Goal: Transaction & Acquisition: Purchase product/service

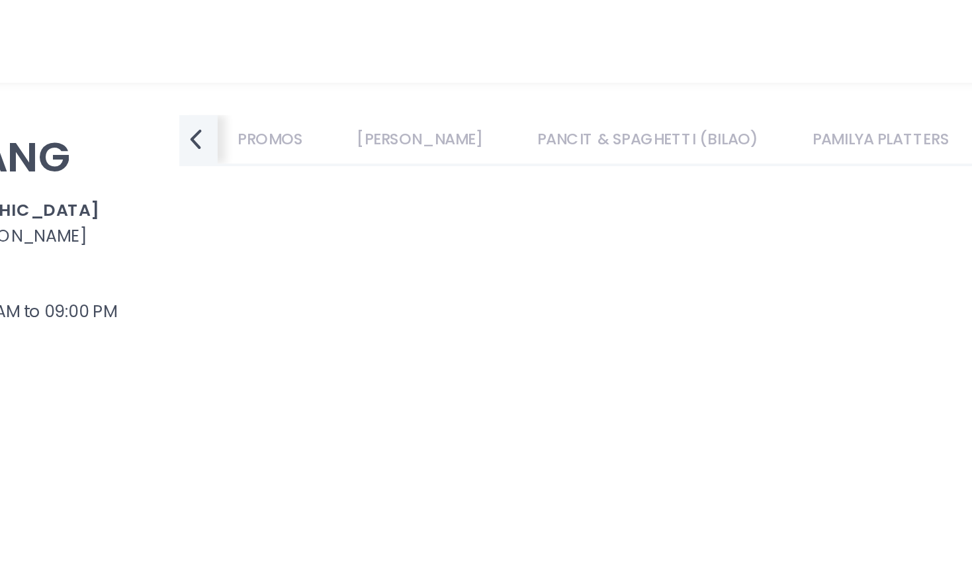
scroll to position [3107, 0]
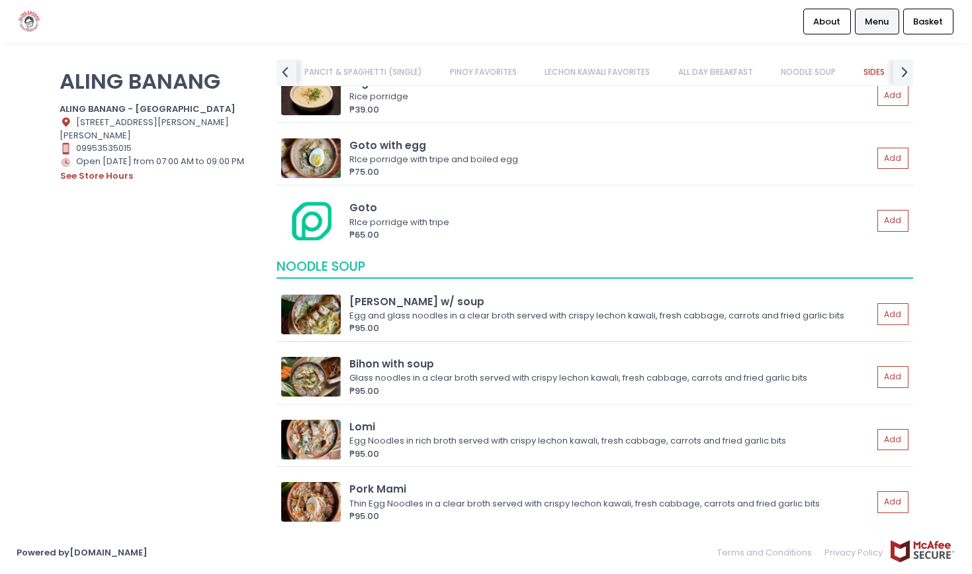
click at [318, 297] on img at bounding box center [311, 314] width 60 height 40
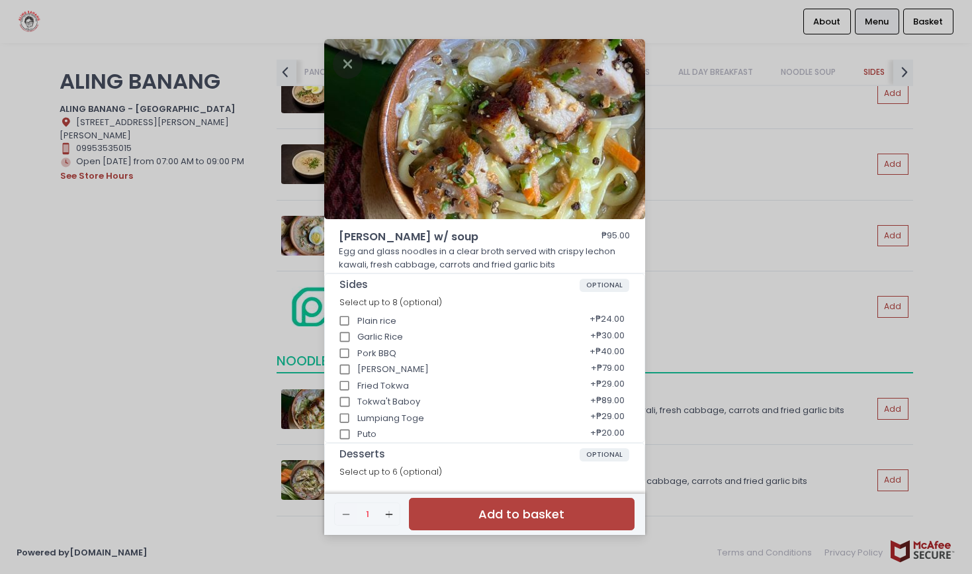
click at [178, 325] on div "Miki-bihon w/ soup ₱95.00 Egg and glass noodles in a clear broth served with cr…" at bounding box center [486, 287] width 972 height 574
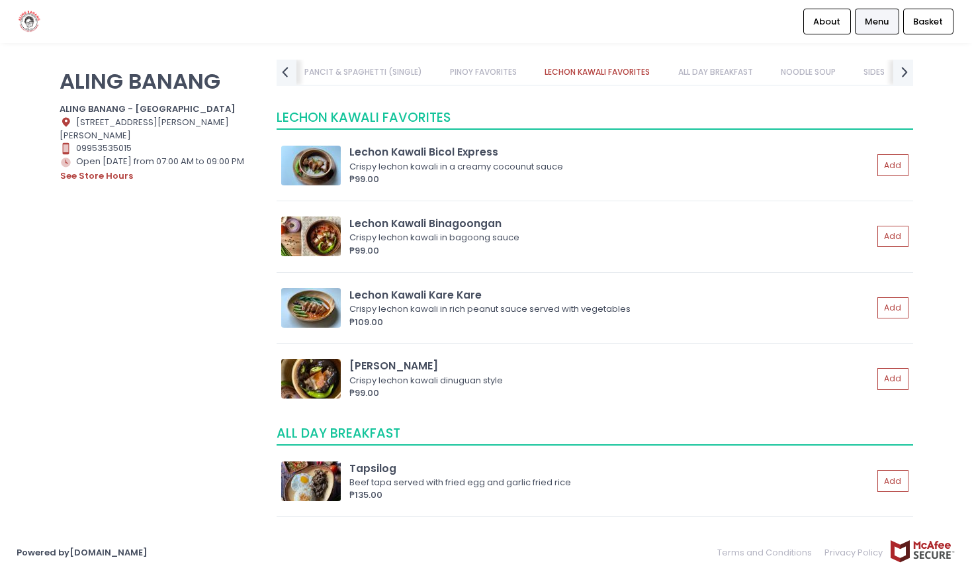
scroll to position [2295, 0]
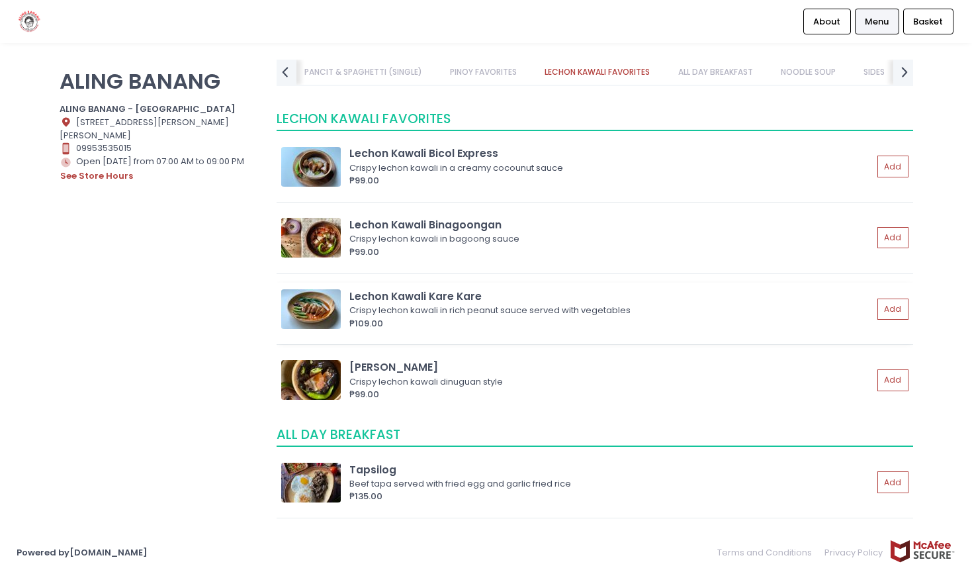
click at [314, 304] on img at bounding box center [311, 309] width 60 height 40
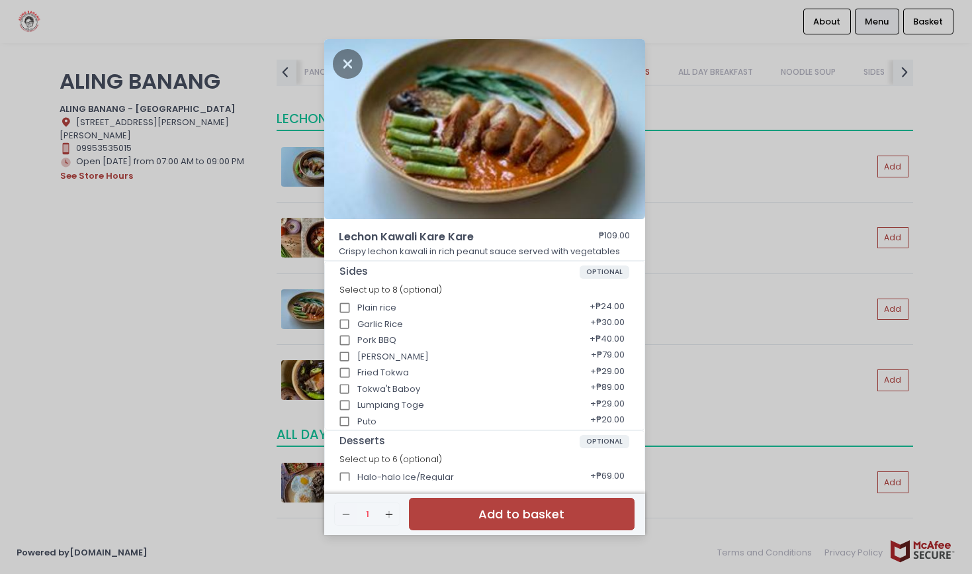
click at [174, 337] on div "Lechon Kawali Kare Kare ₱109.00 Crispy lechon kawali in rich peanut sauce serve…" at bounding box center [486, 287] width 972 height 574
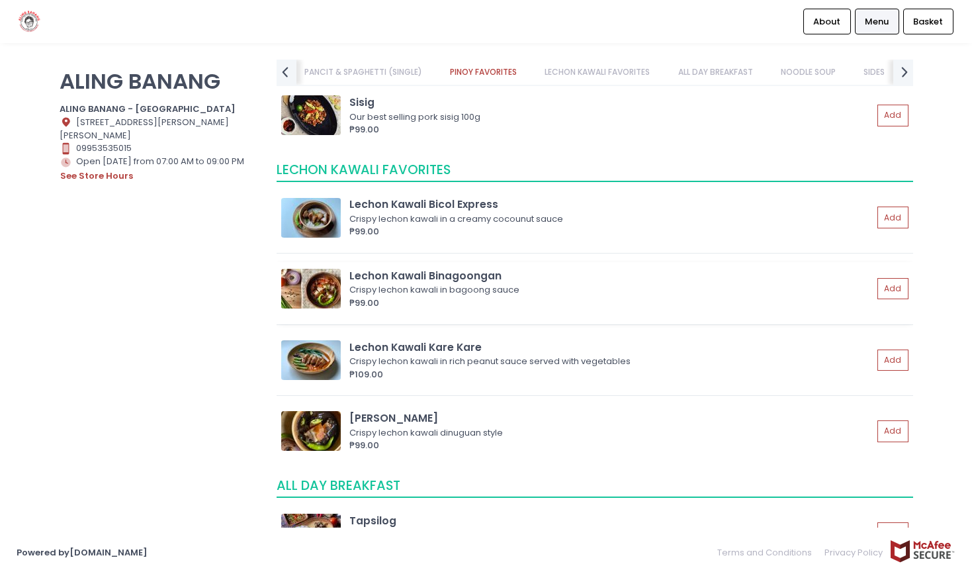
scroll to position [2235, 0]
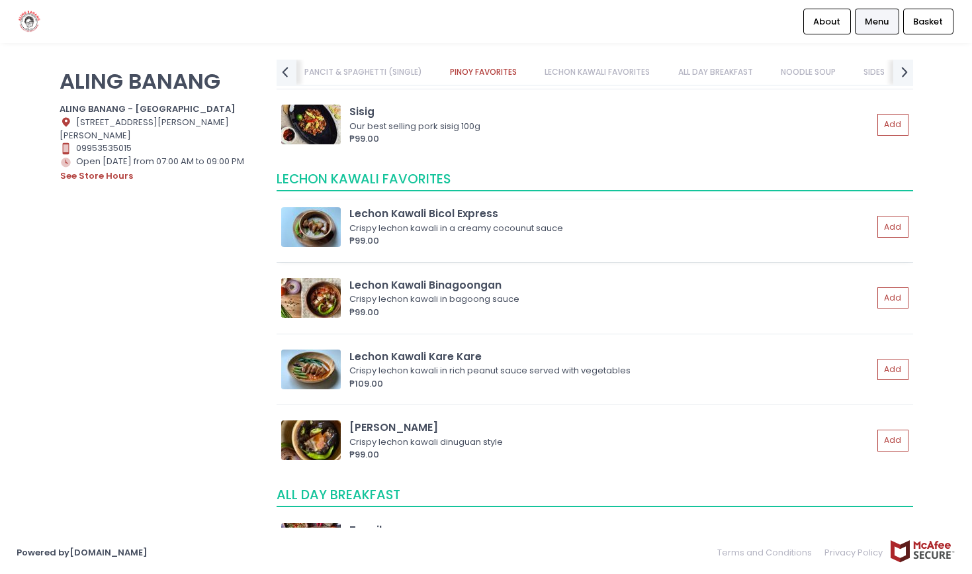
click at [325, 226] on img at bounding box center [311, 227] width 60 height 40
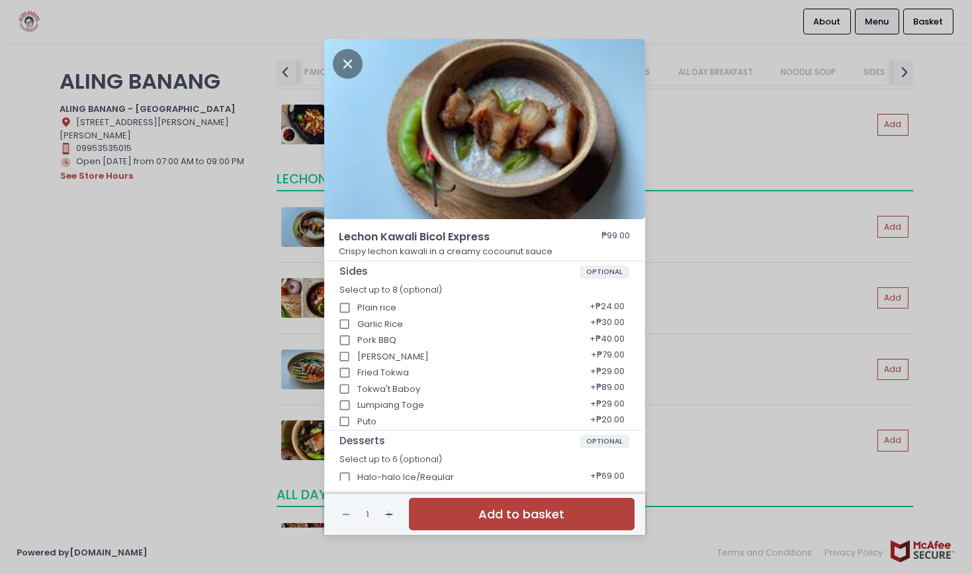
click at [200, 271] on div "Lechon Kawali Bicol Express ₱99.00 Crispy lechon kawali in a creamy cocounut sa…" at bounding box center [486, 287] width 972 height 574
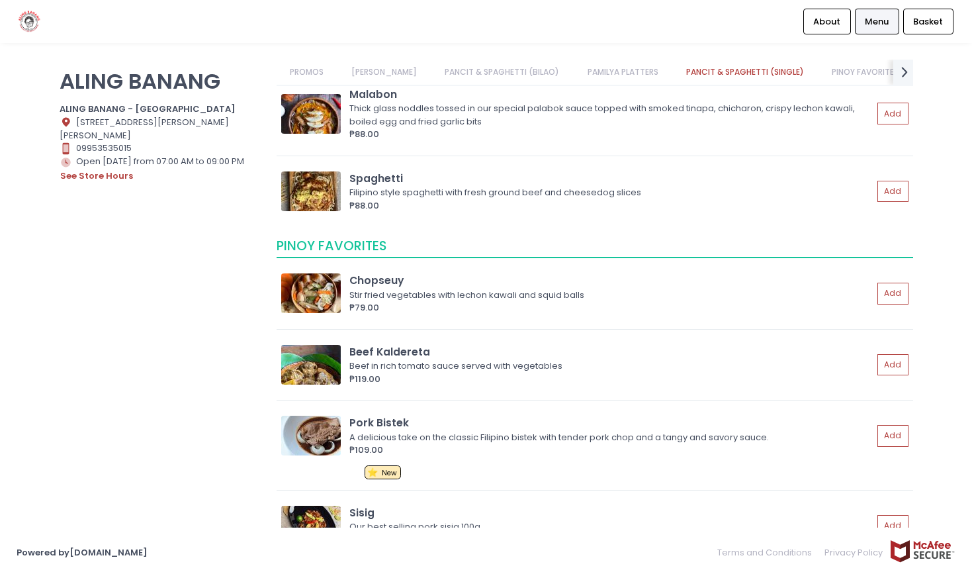
scroll to position [1899, 0]
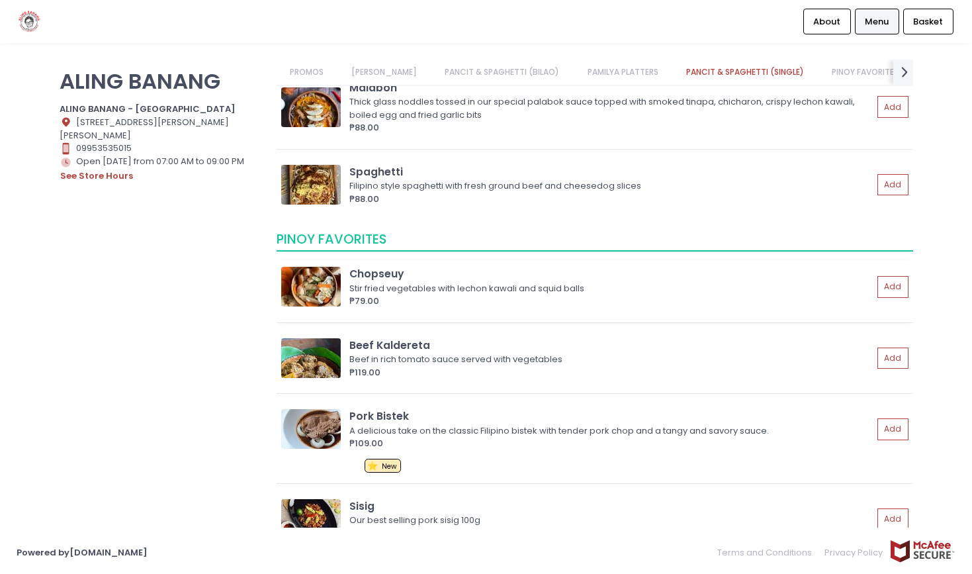
click at [320, 275] on img at bounding box center [311, 287] width 60 height 40
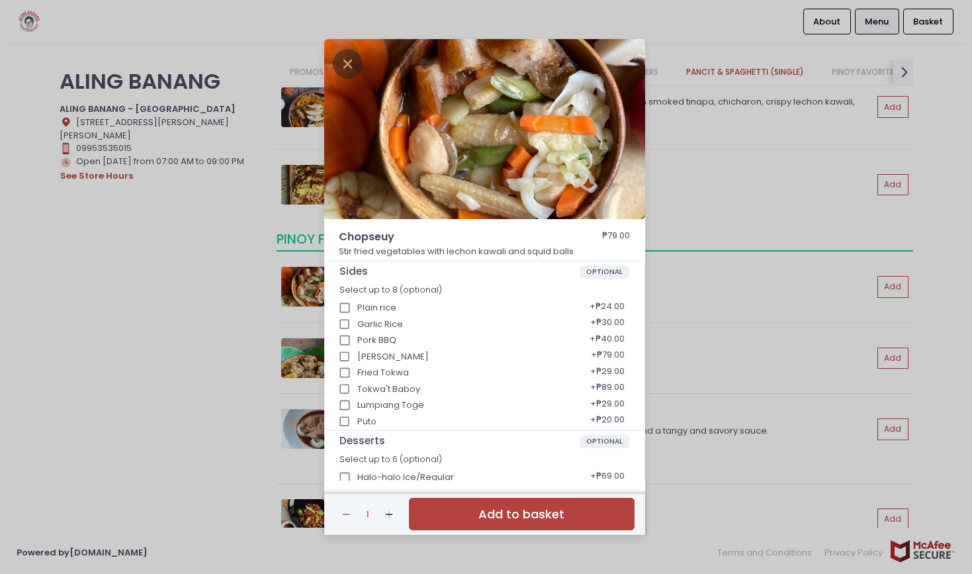
click at [200, 299] on div "Chopseuy ₱79.00 Stir fried vegetables with lechon kawali and squid balls Sides …" at bounding box center [486, 287] width 972 height 574
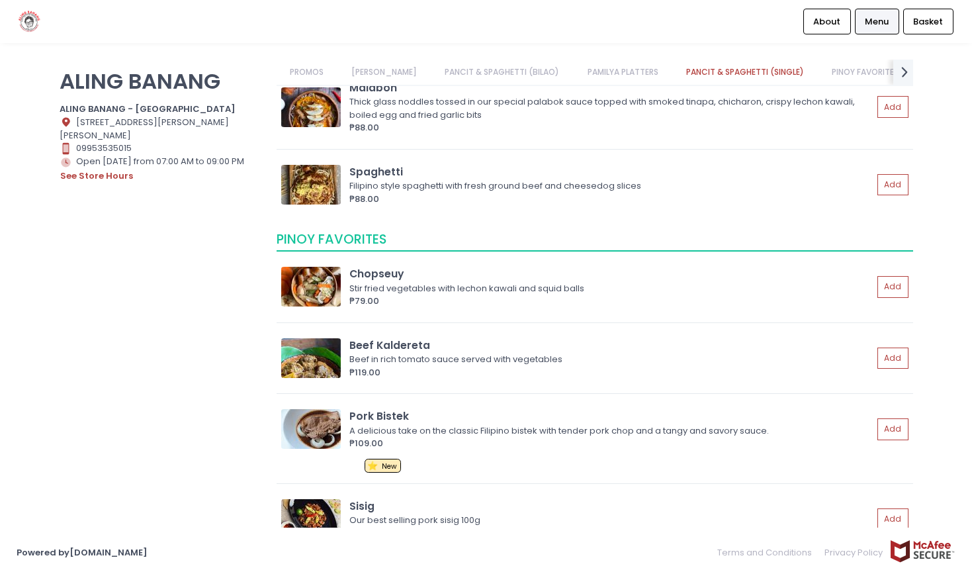
scroll to position [0, 0]
click at [316, 185] on img at bounding box center [311, 185] width 60 height 40
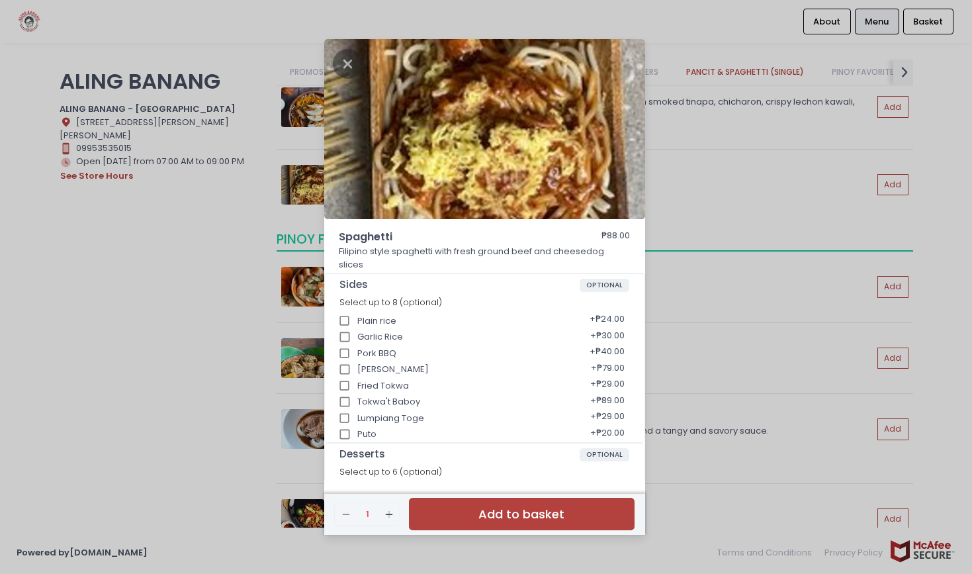
click at [187, 249] on div "Spaghetti ₱88.00 Filipino style spaghetti with fresh ground beef and cheesedog …" at bounding box center [486, 287] width 972 height 574
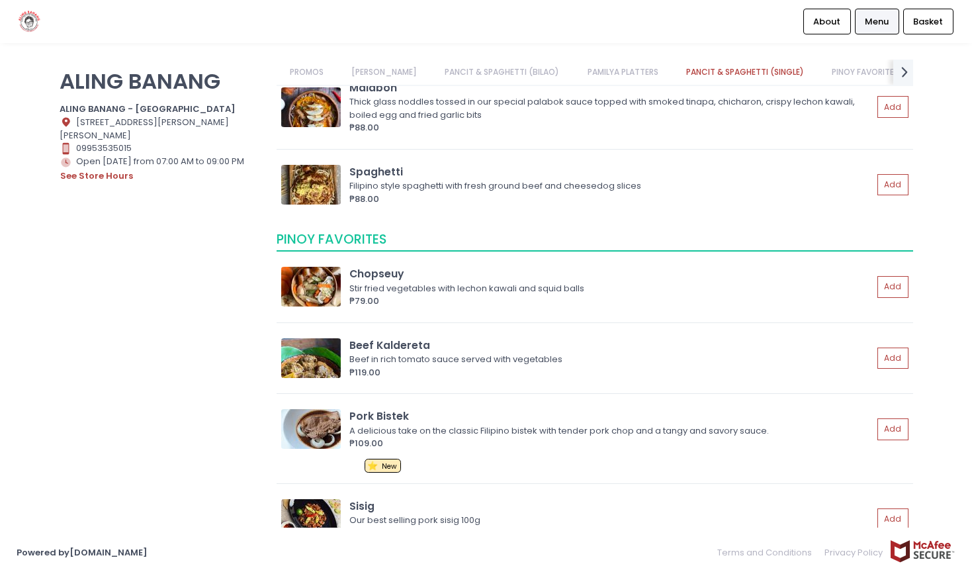
click at [313, 71] on link "PROMOS" at bounding box center [307, 72] width 60 height 25
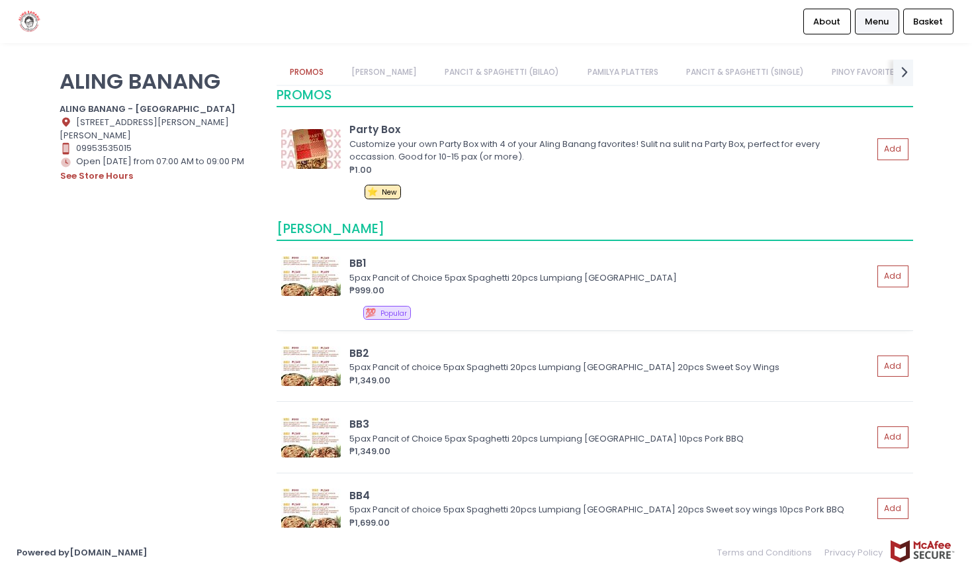
scroll to position [11, 0]
click at [312, 276] on img at bounding box center [311, 275] width 60 height 40
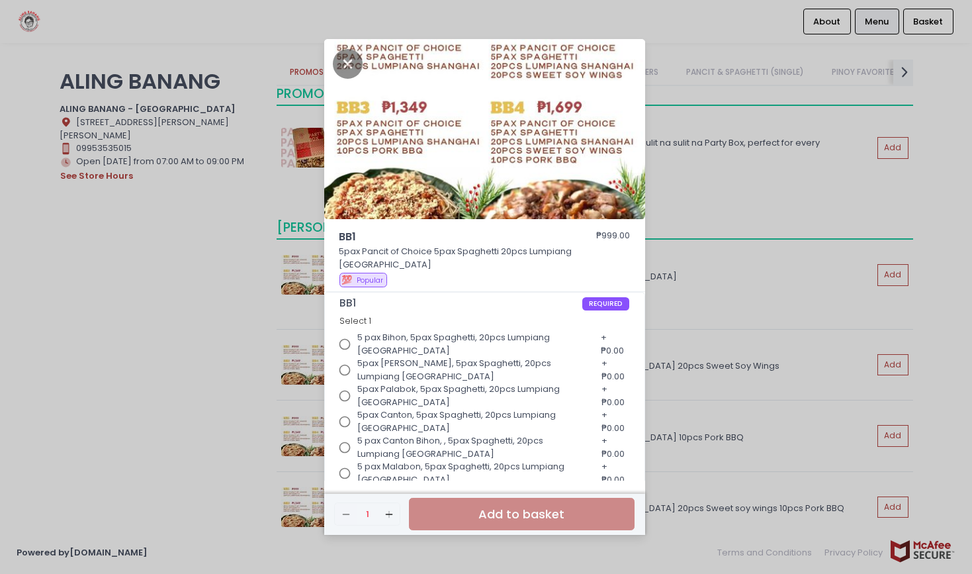
click at [144, 286] on div "BB1 ₱999.00 5pax Pancit of Choice 5pax Spaghetti 20pcs Lumpiang [GEOGRAPHIC_DAT…" at bounding box center [486, 287] width 972 height 574
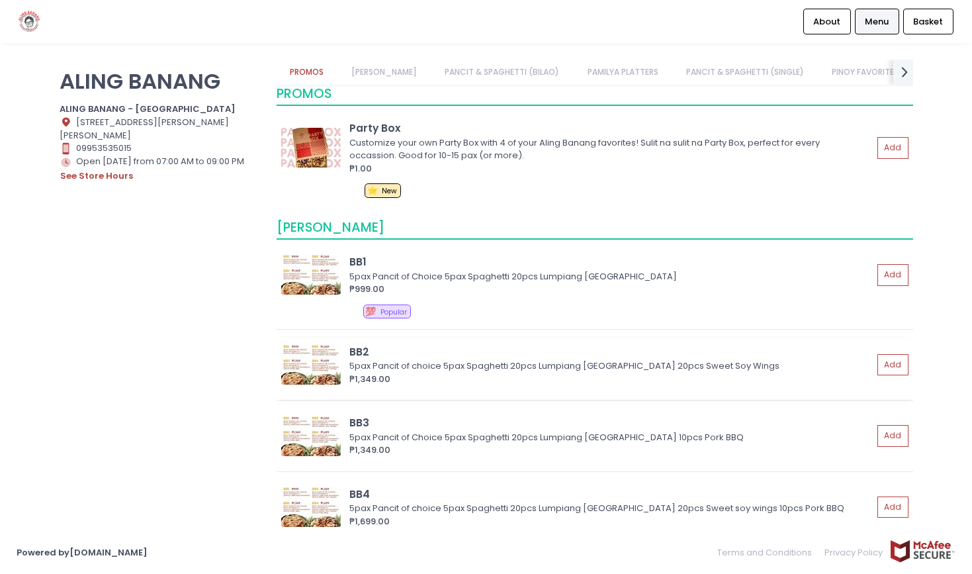
click at [308, 366] on img at bounding box center [311, 365] width 60 height 40
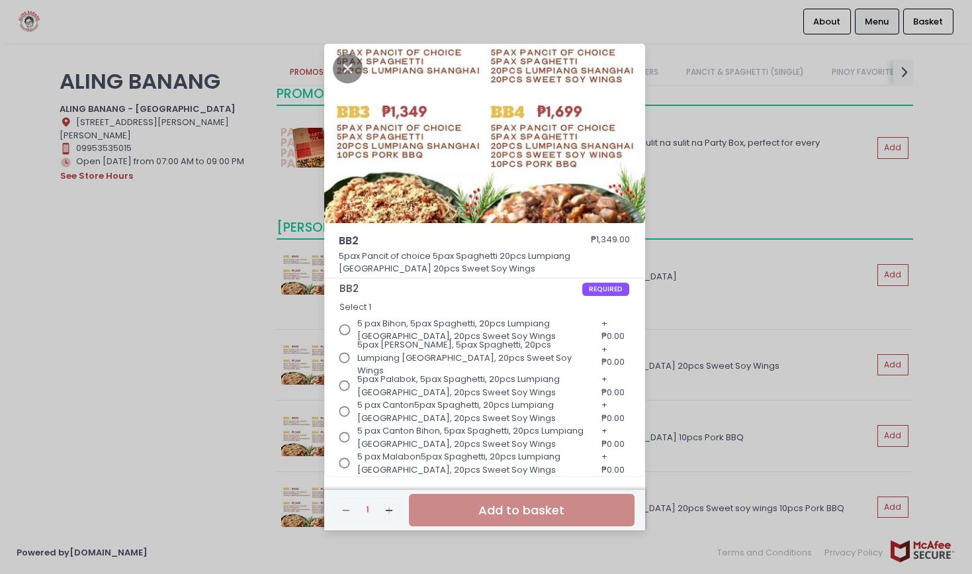
click at [129, 437] on div "BB2 ₱1,349.00 5pax Pancit of choice 5pax Spaghetti 20pcs Lumpiang [GEOGRAPHIC_D…" at bounding box center [486, 287] width 972 height 574
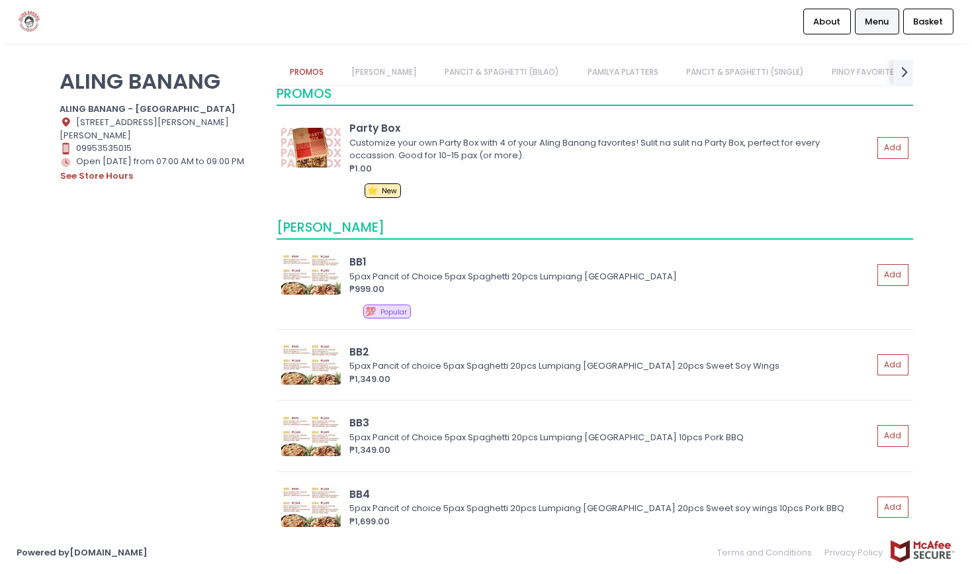
scroll to position [0, 0]
click at [313, 433] on img at bounding box center [311, 436] width 60 height 40
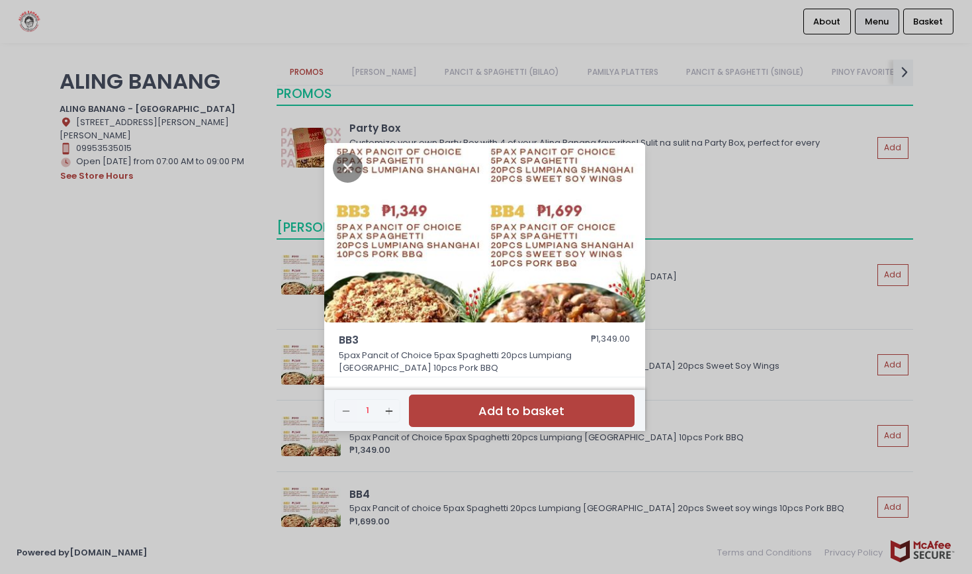
click at [234, 393] on div "BB3 ₱1,349.00 5pax Pancit of Choice 5pax Spaghetti 20pcs Lumpiang [GEOGRAPHIC_D…" at bounding box center [486, 287] width 972 height 574
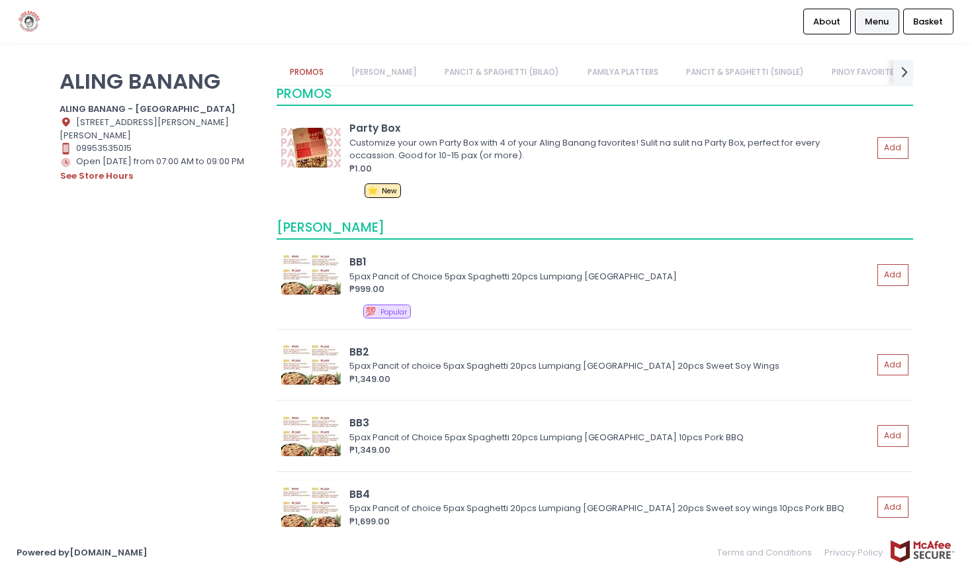
click at [315, 494] on img at bounding box center [311, 507] width 60 height 40
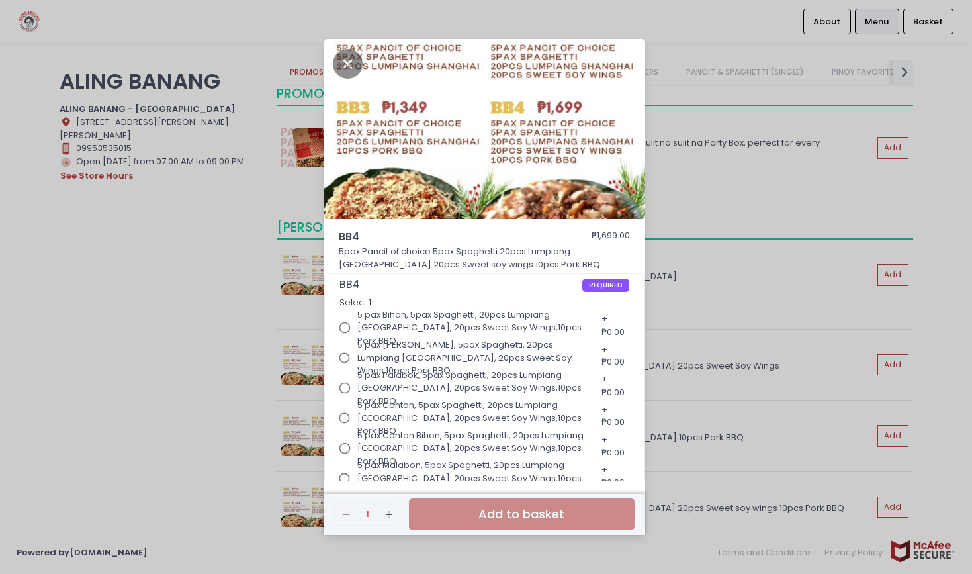
click at [177, 410] on div "BB4 ₱1,699.00 5pax Pancit of choice 5pax Spaghetti 20pcs Lumpiang [GEOGRAPHIC_D…" at bounding box center [486, 287] width 972 height 574
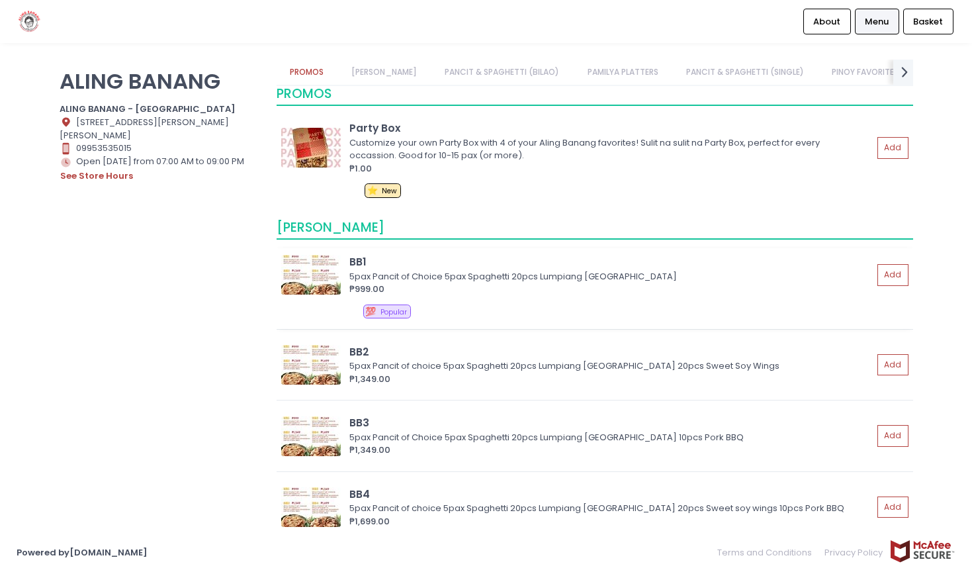
click at [308, 273] on img at bounding box center [311, 275] width 60 height 40
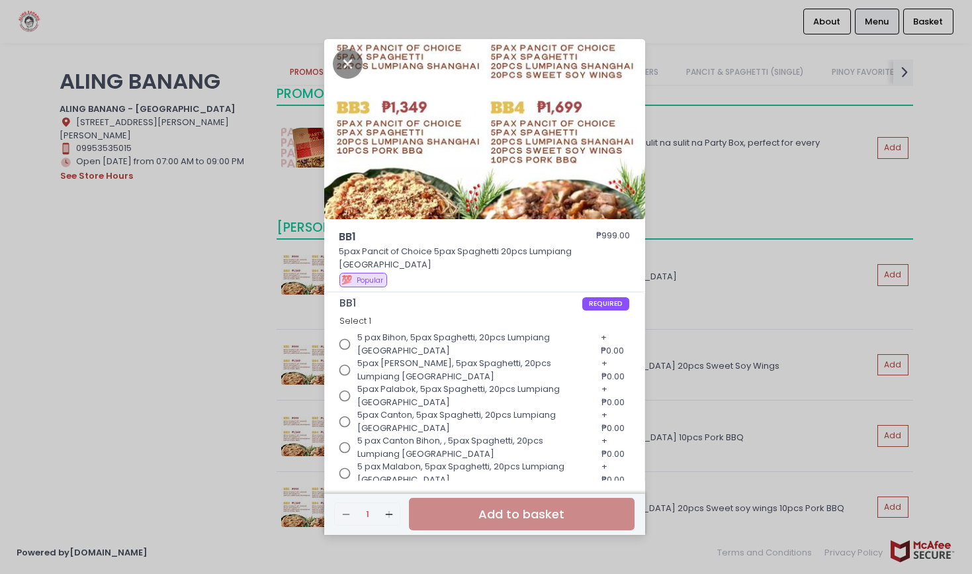
click at [343, 337] on input "5 pax Bihon, 5pax Spaghetti, 20pcs Lumpiang [GEOGRAPHIC_DATA]" at bounding box center [344, 343] width 25 height 25
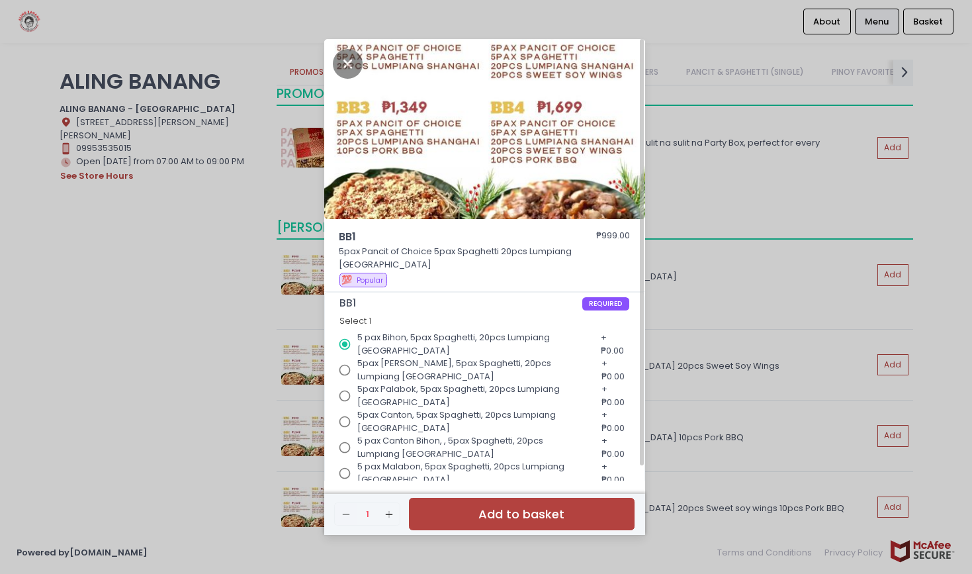
click at [343, 337] on input "5 pax Bihon, 5pax Spaghetti, 20pcs Lumpiang [GEOGRAPHIC_DATA]" at bounding box center [344, 343] width 25 height 25
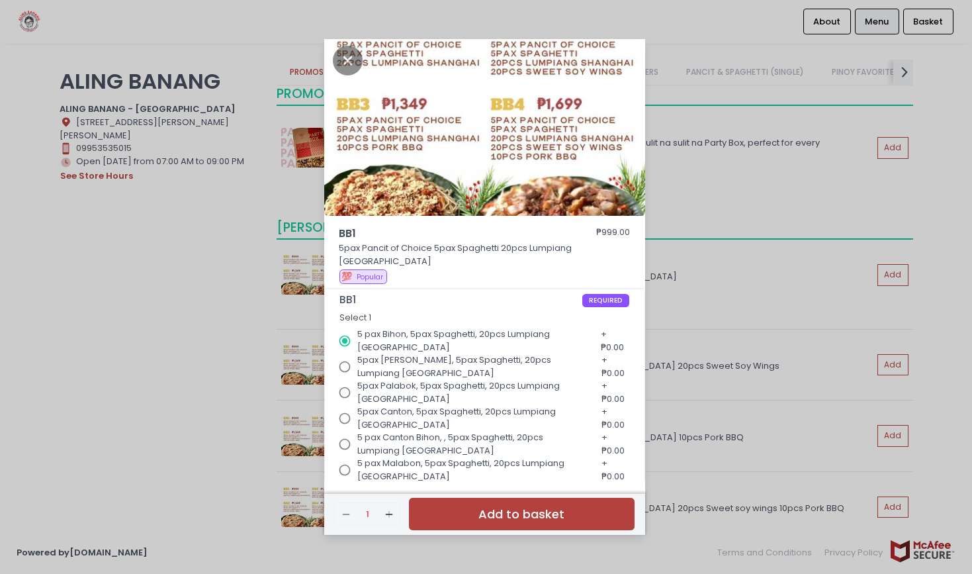
click at [196, 421] on div "BB1 ₱999.00 5pax Pancit of Choice 5pax Spaghetti 20pcs Lumpiang [GEOGRAPHIC_DAT…" at bounding box center [486, 287] width 972 height 574
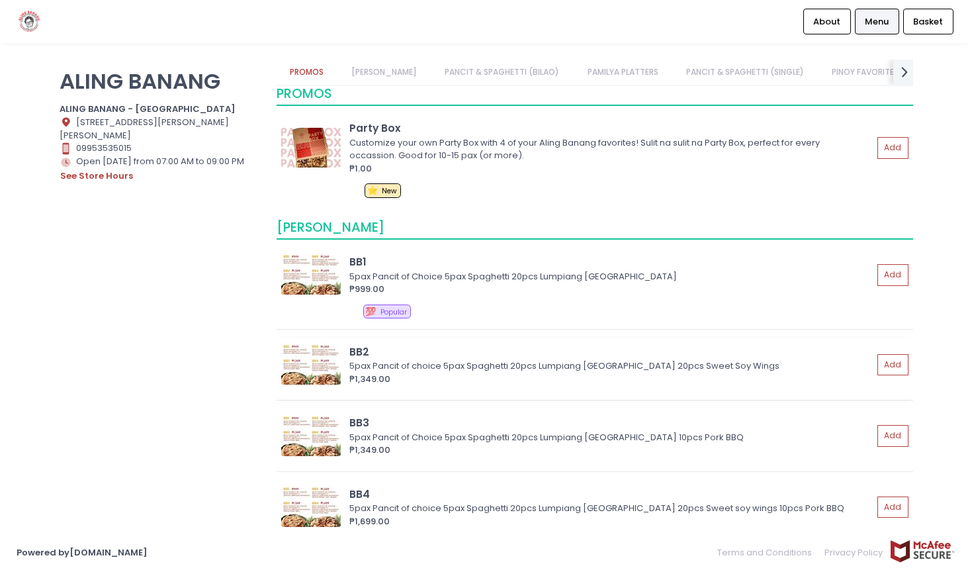
click at [329, 365] on img at bounding box center [311, 365] width 60 height 40
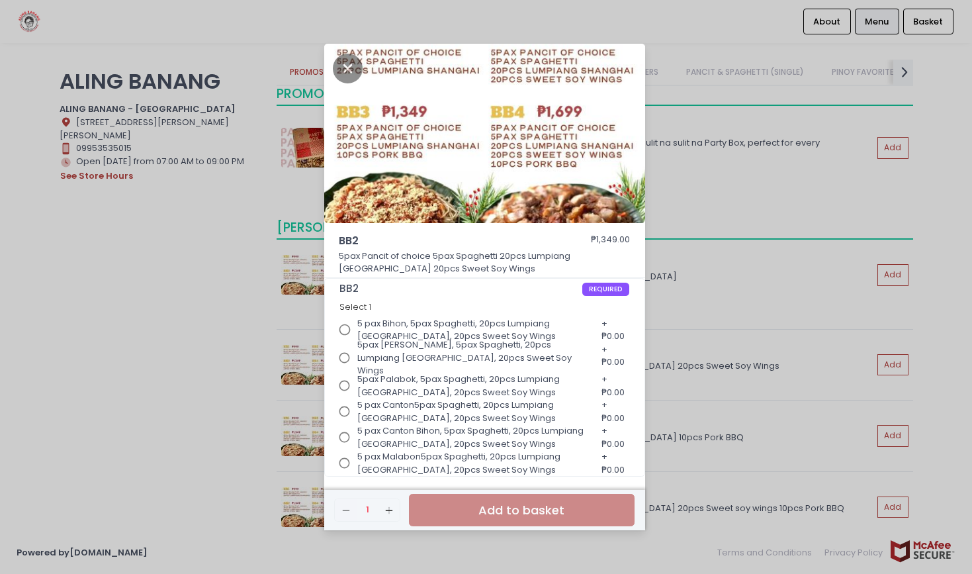
click at [212, 366] on div "BB2 ₱1,349.00 5pax Pancit of choice 5pax Spaghetti 20pcs Lumpiang [GEOGRAPHIC_D…" at bounding box center [486, 287] width 972 height 574
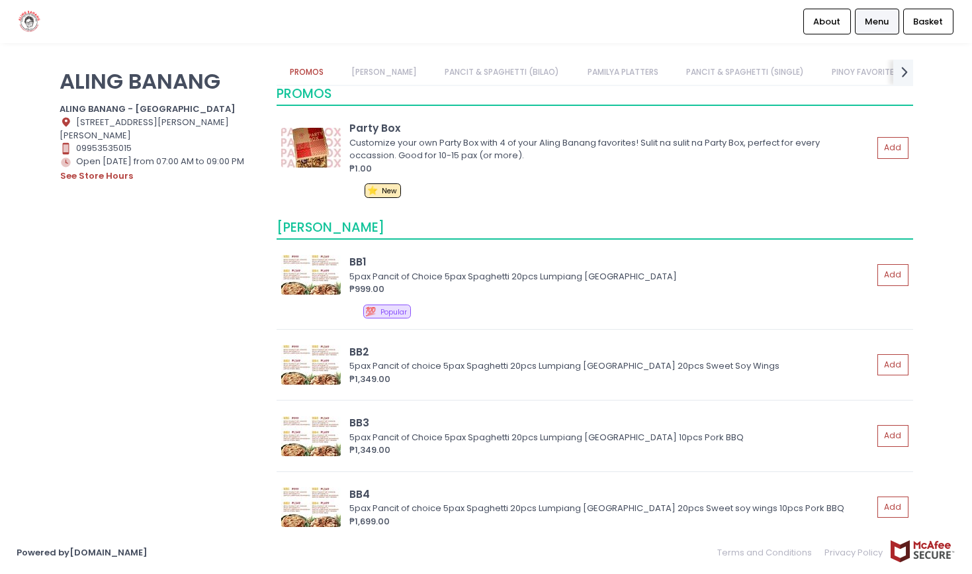
scroll to position [0, 0]
click at [318, 368] on img at bounding box center [311, 365] width 60 height 40
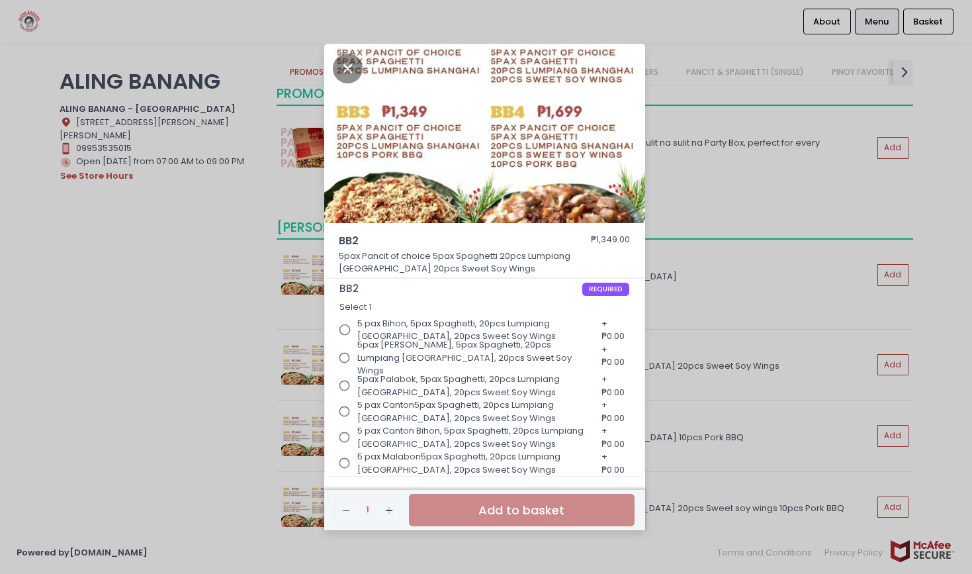
click at [216, 355] on div "BB2 ₱1,349.00 5pax Pancit of choice 5pax Spaghetti 20pcs Lumpiang [GEOGRAPHIC_D…" at bounding box center [486, 287] width 972 height 574
